Goal: Task Accomplishment & Management: Use online tool/utility

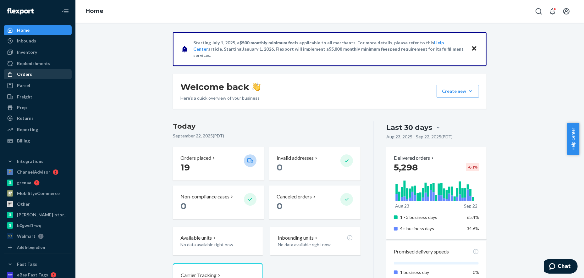
click at [26, 74] on div "Orders" at bounding box center [24, 74] width 15 height 6
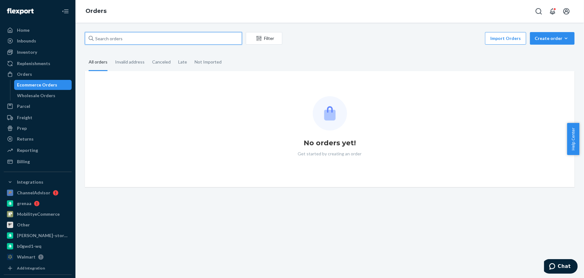
click at [134, 40] on input "text" at bounding box center [163, 38] width 157 height 13
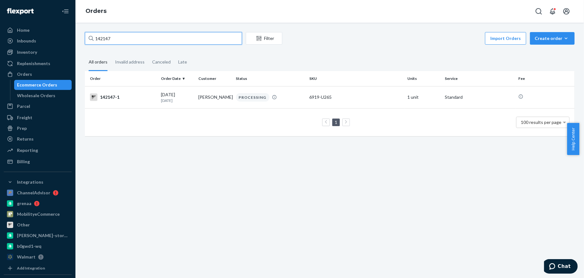
click at [120, 39] on input "142147" at bounding box center [163, 38] width 157 height 13
drag, startPoint x: 110, startPoint y: 37, endPoint x: 75, endPoint y: 31, distance: 35.9
click at [75, 31] on div "Home Inbounds Shipping Plans Problems Inventory Products Replenishments Orders …" at bounding box center [292, 139] width 584 height 278
drag, startPoint x: 118, startPoint y: 37, endPoint x: 75, endPoint y: 34, distance: 42.9
click at [75, 34] on div "142167 Filter Import Orders Create order Ecommerce order Removal order All orde…" at bounding box center [329, 150] width 508 height 255
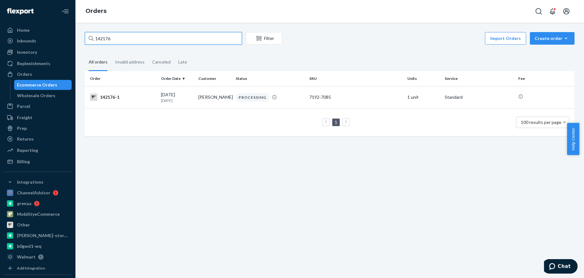
drag, startPoint x: 113, startPoint y: 39, endPoint x: 71, endPoint y: 34, distance: 42.7
click at [71, 34] on div "Home Inbounds Shipping Plans Problems Inventory Products Replenishments Orders …" at bounding box center [292, 139] width 584 height 278
click at [115, 40] on input "142197" at bounding box center [163, 38] width 157 height 13
drag, startPoint x: 114, startPoint y: 40, endPoint x: 65, endPoint y: 34, distance: 49.1
click at [65, 34] on div "Home Inbounds Shipping Plans Problems Inventory Products Replenishments Orders …" at bounding box center [292, 139] width 584 height 278
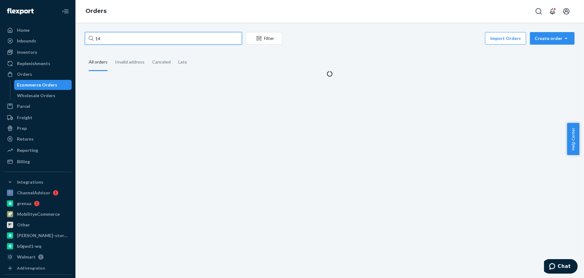
type input "1"
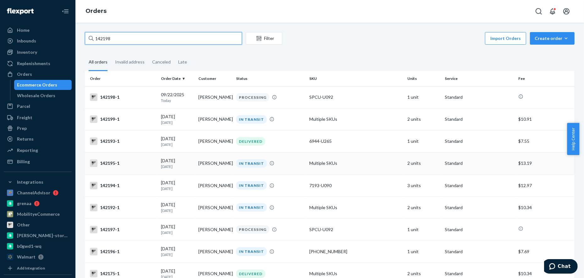
type input "142198"
